Goal: Task Accomplishment & Management: Manage account settings

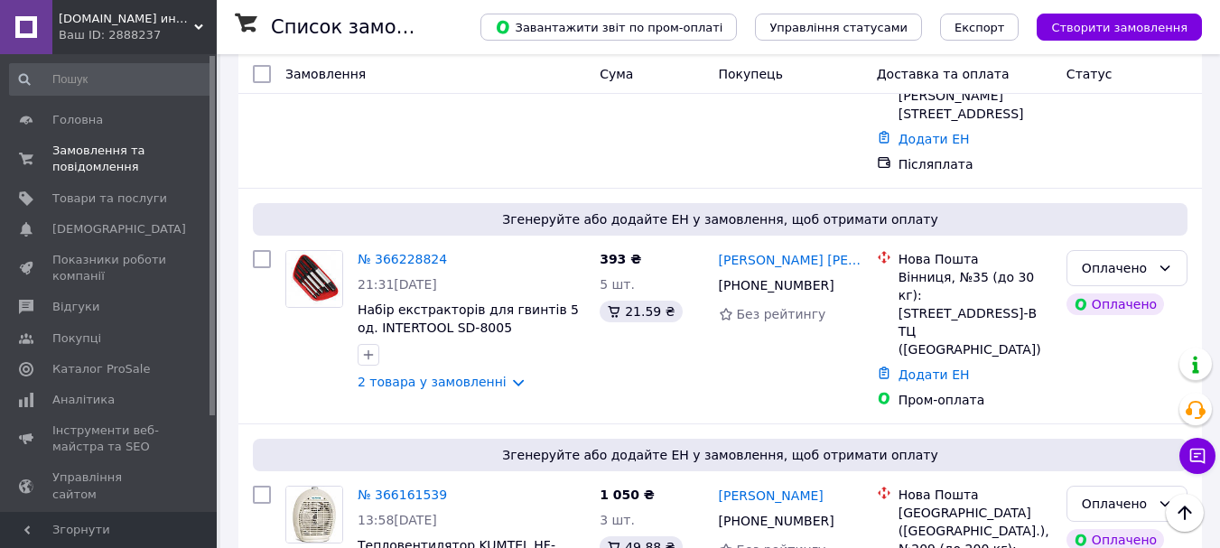
scroll to position [2109, 0]
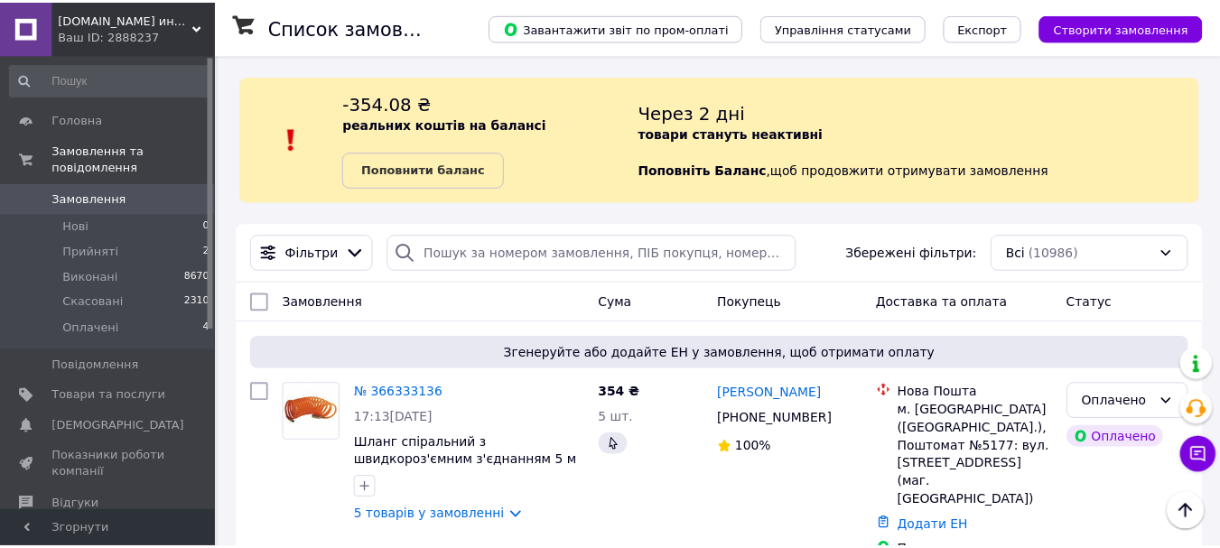
scroll to position [2261, 0]
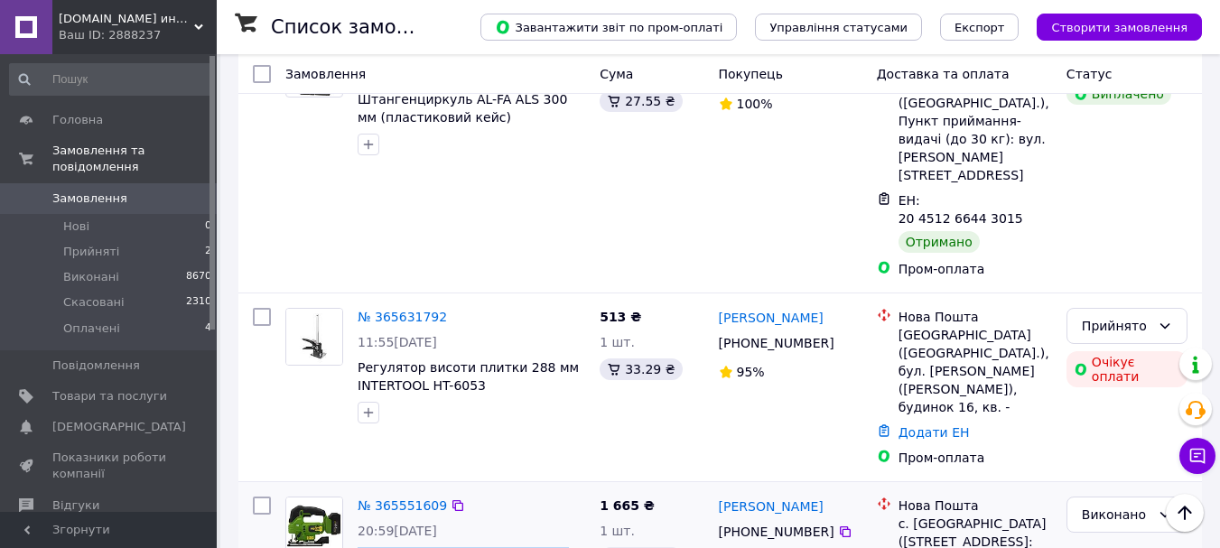
drag, startPoint x: 441, startPoint y: 293, endPoint x: 353, endPoint y: 270, distance: 90.5
click at [353, 490] on div "№ 365551609 20:59[DATE] Акумуляторний лобзик Procraft ST24 (Без акб і зу)" at bounding box center [472, 555] width 242 height 130
copy span "Акумуляторний лобзик Procraft ST24 (Без акб і зу)"
click at [1191, 519] on icon "Наверх" at bounding box center [1185, 513] width 22 height 22
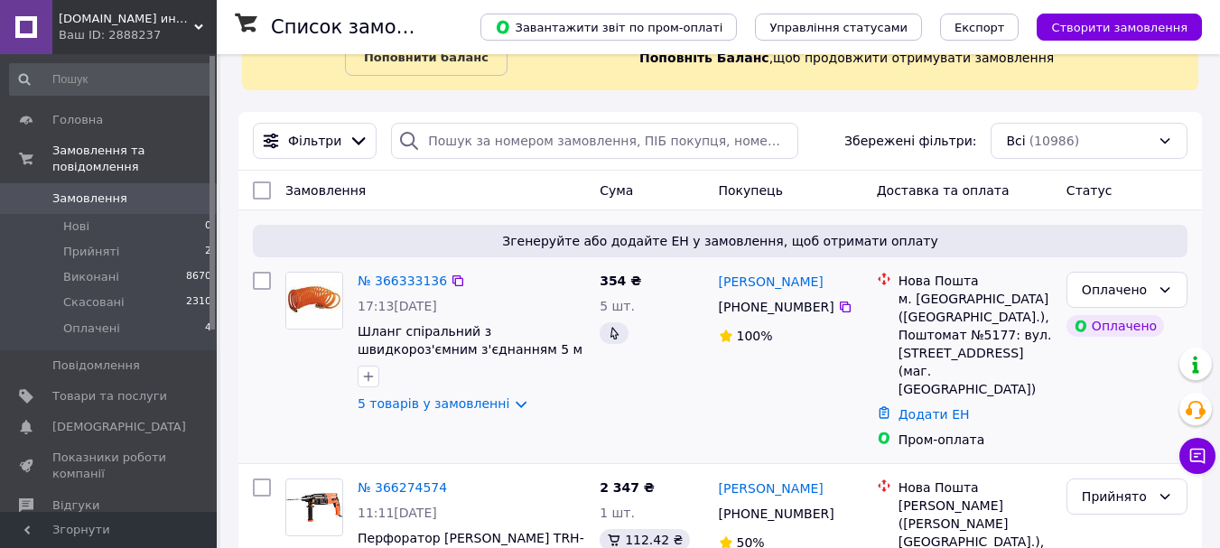
scroll to position [151, 0]
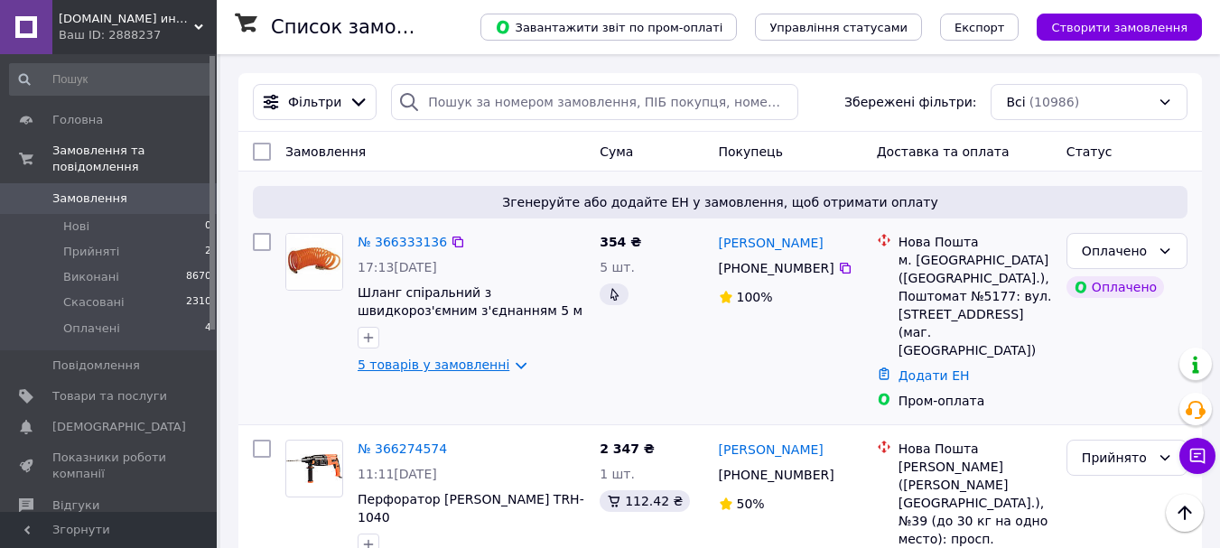
click at [445, 366] on link "5 товарів у замовленні" at bounding box center [434, 365] width 152 height 14
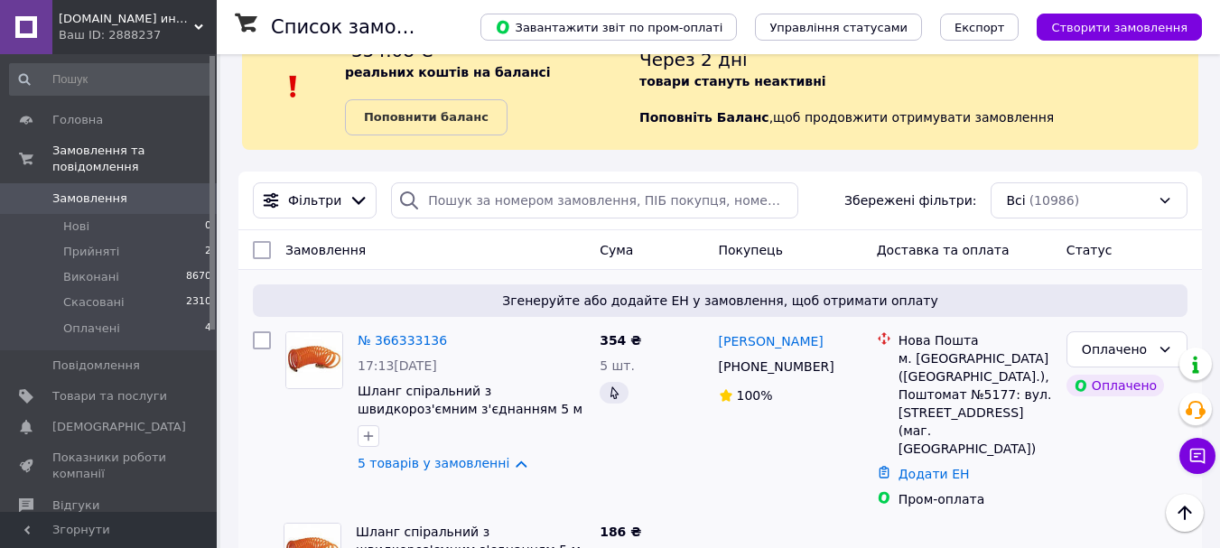
scroll to position [0, 0]
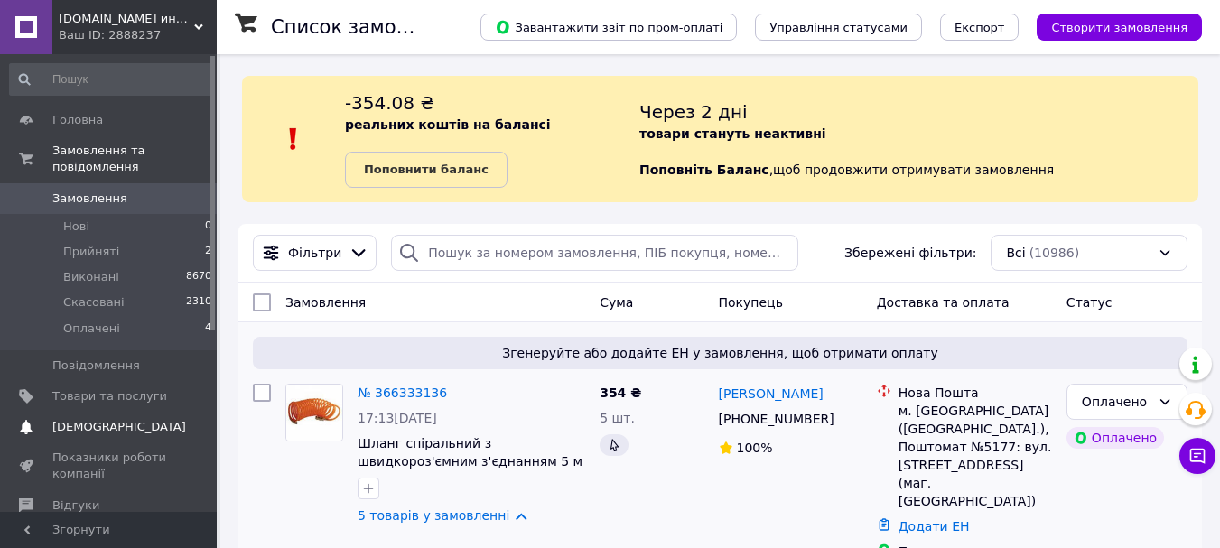
click at [77, 419] on span "[DEMOGRAPHIC_DATA]" at bounding box center [119, 427] width 134 height 16
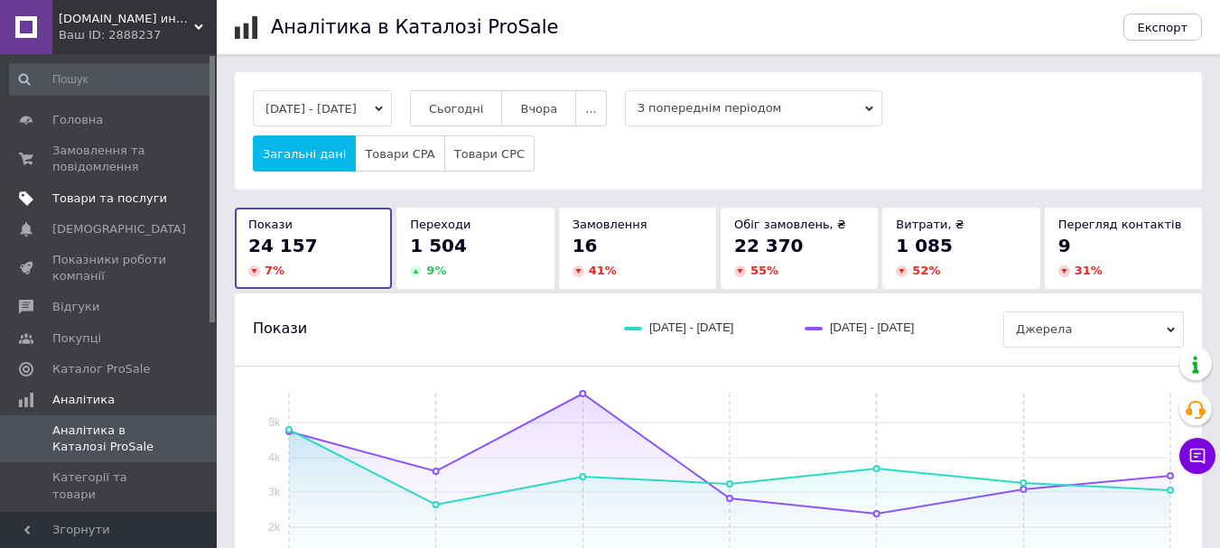
click at [74, 204] on span "Товари та послуги" at bounding box center [109, 199] width 115 height 16
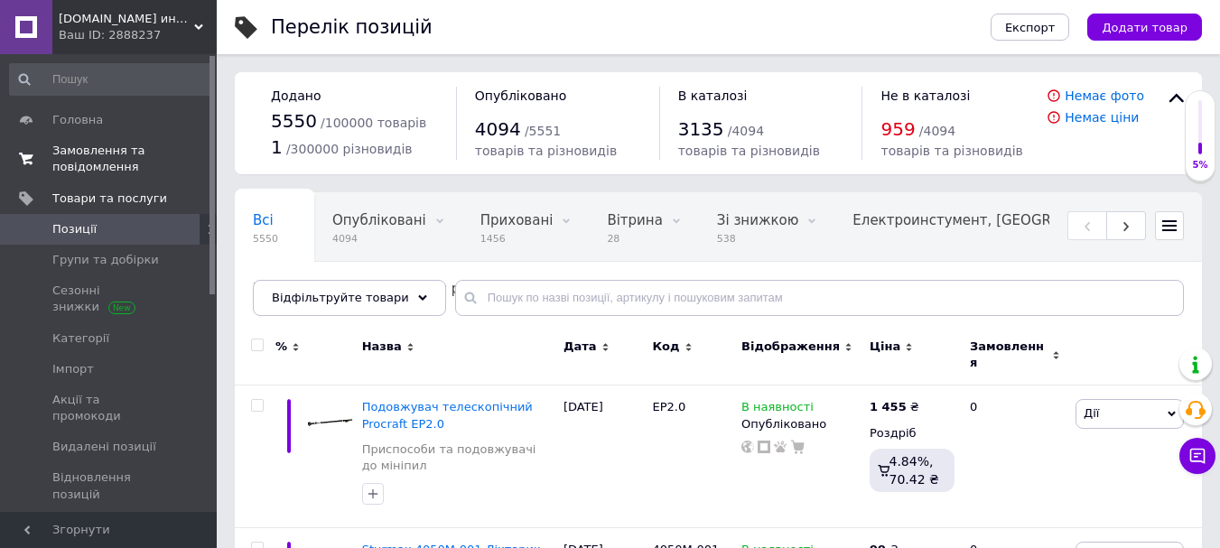
click at [92, 151] on span "Замовлення та повідомлення" at bounding box center [109, 159] width 115 height 33
